Goal: Find specific page/section: Find specific page/section

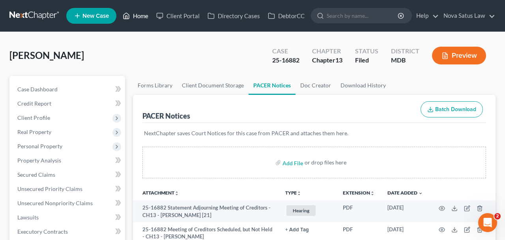
click at [148, 20] on link "Home" at bounding box center [136, 16] width 34 height 14
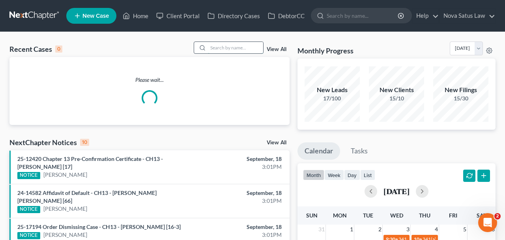
click at [239, 49] on input "search" at bounding box center [235, 47] width 55 height 11
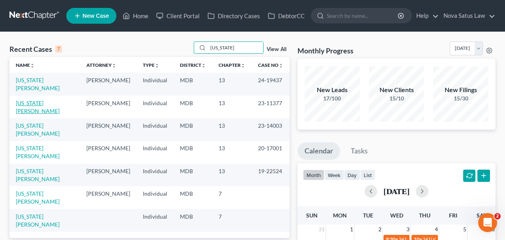
type input "[US_STATE]"
click at [54, 99] on link "[US_STATE][PERSON_NAME]" at bounding box center [38, 106] width 44 height 15
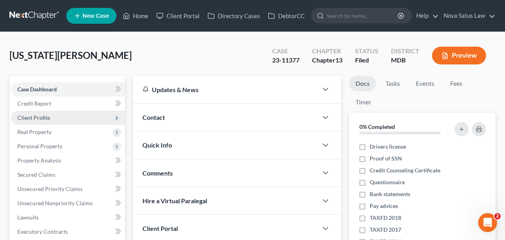
scroll to position [164, 0]
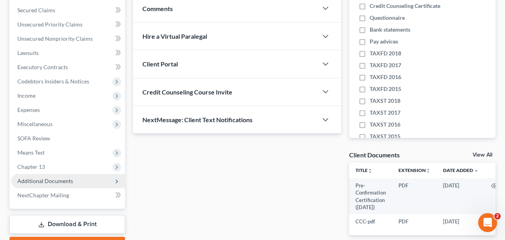
click at [51, 178] on span "Additional Documents" at bounding box center [45, 180] width 56 height 7
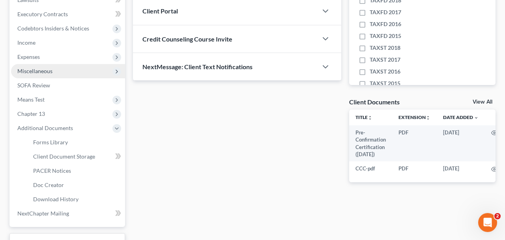
scroll to position [246, 0]
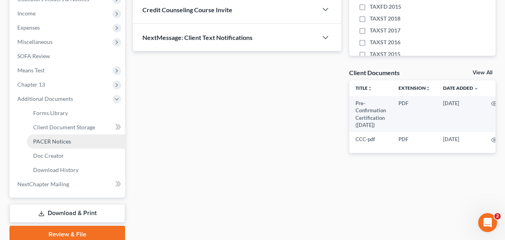
click at [56, 142] on span "PACER Notices" at bounding box center [52, 141] width 38 height 7
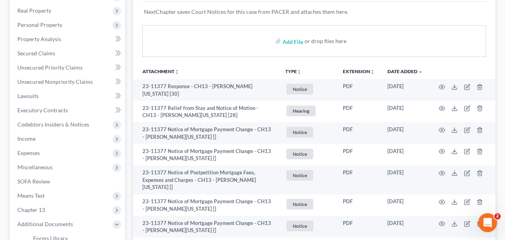
scroll to position [123, 0]
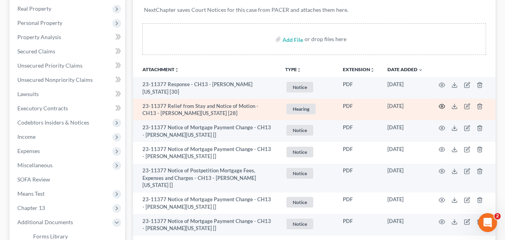
click at [441, 103] on icon "button" at bounding box center [442, 106] width 6 height 6
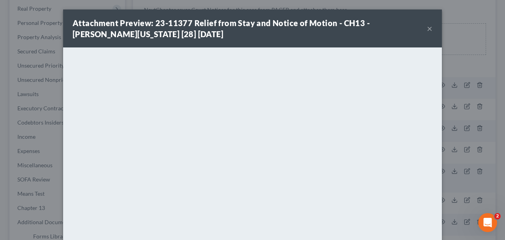
click at [431, 30] on button "×" at bounding box center [430, 28] width 6 height 9
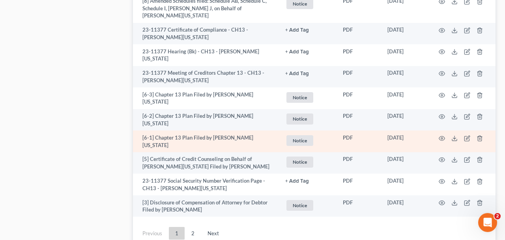
scroll to position [1625, 0]
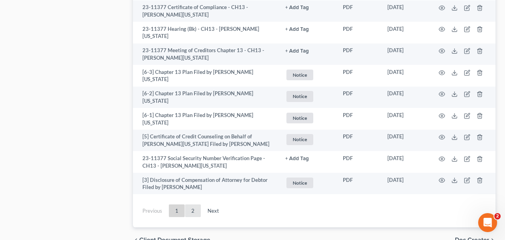
click at [193, 204] on link "2" at bounding box center [193, 210] width 16 height 13
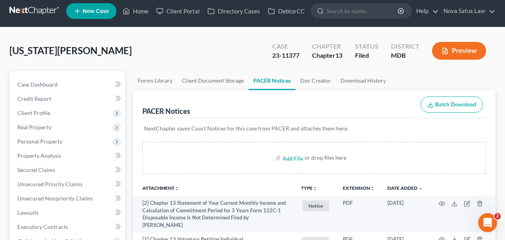
scroll to position [0, 0]
